Goal: Register for event/course

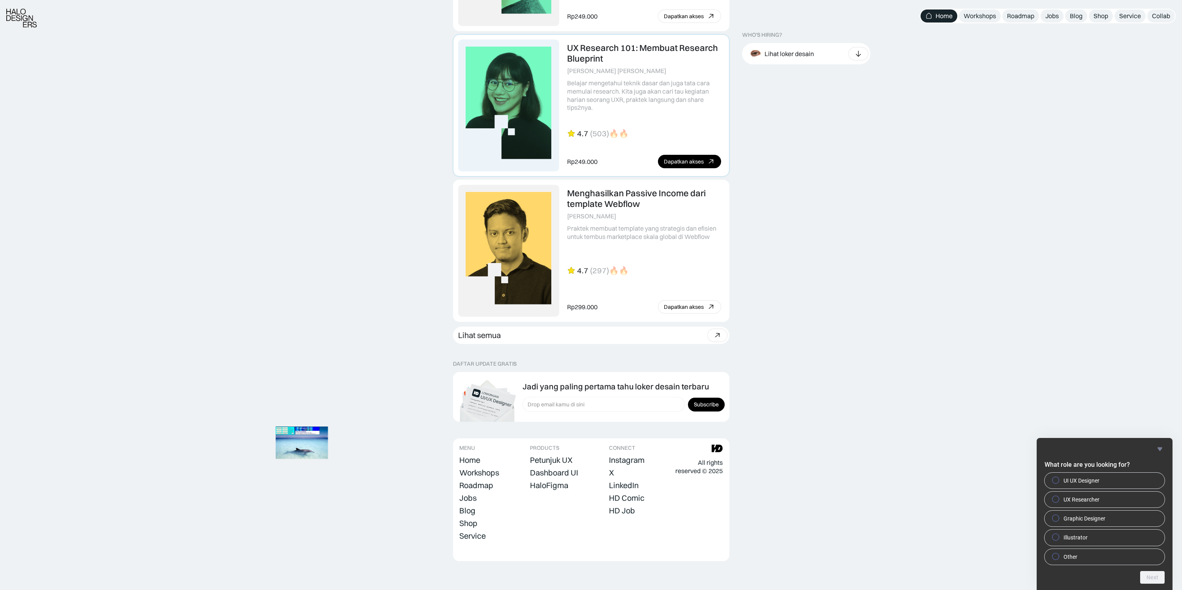
scroll to position [1968, 0]
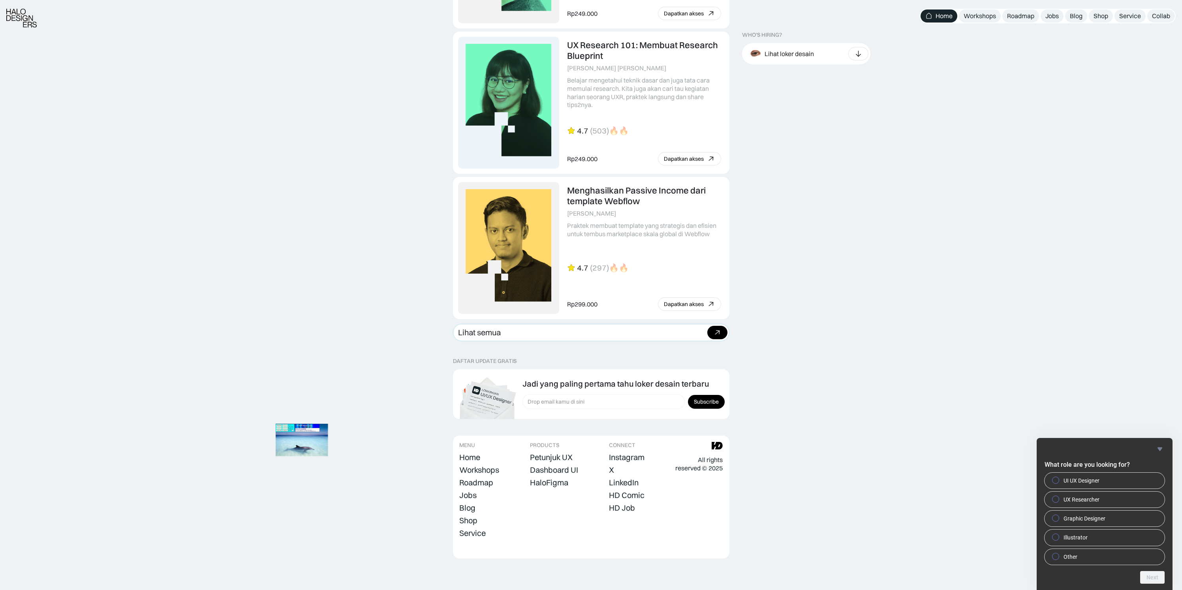
click at [709, 332] on div "Beli paket" at bounding box center [717, 332] width 20 height 13
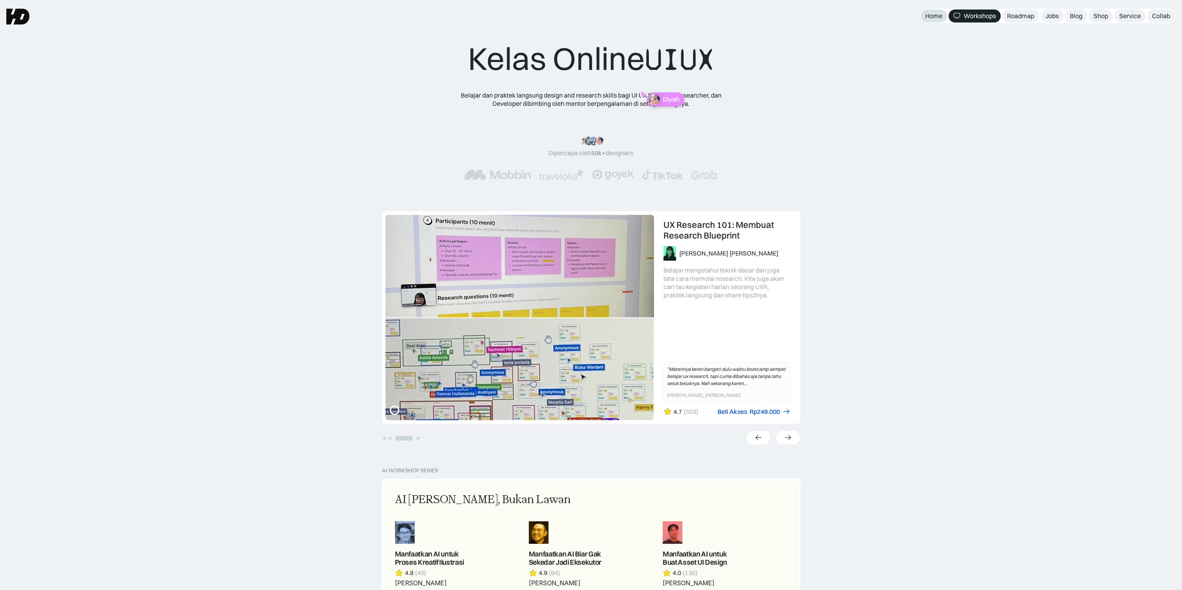
click at [932, 17] on div "Home" at bounding box center [933, 16] width 17 height 8
